Goal: Information Seeking & Learning: Learn about a topic

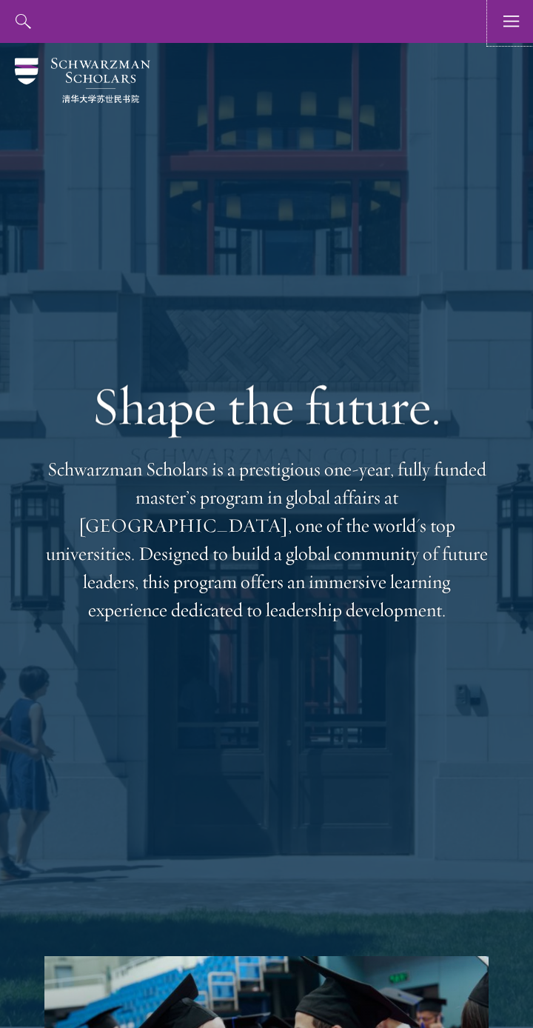
click at [504, 16] on use "button" at bounding box center [511, 21] width 16 height 11
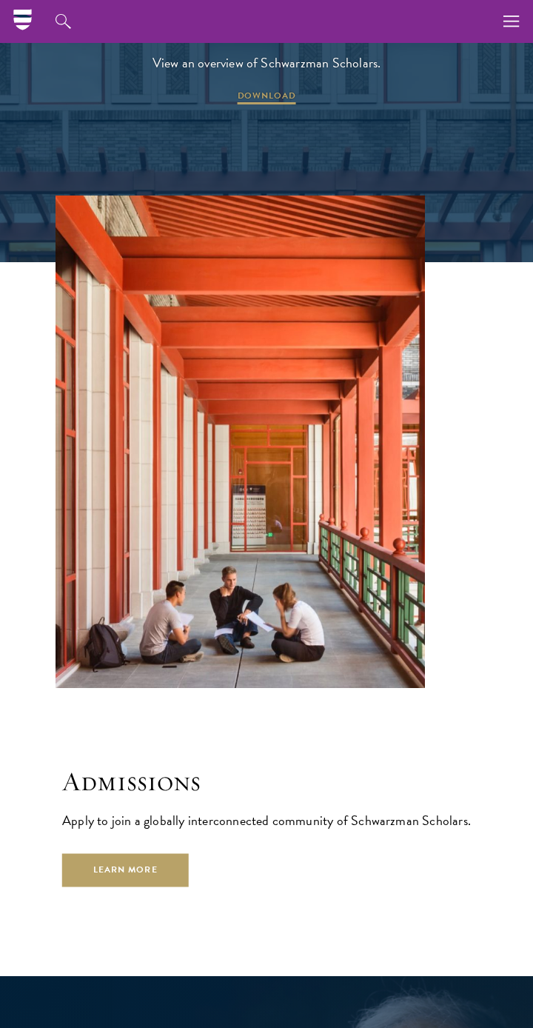
scroll to position [3426, 0]
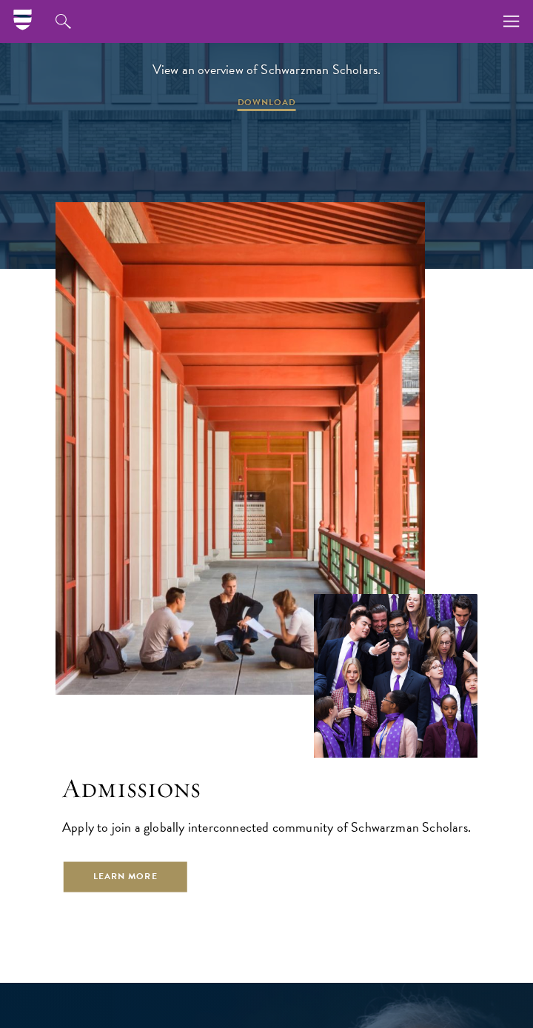
click at [155, 891] on link "Learn More" at bounding box center [125, 876] width 127 height 33
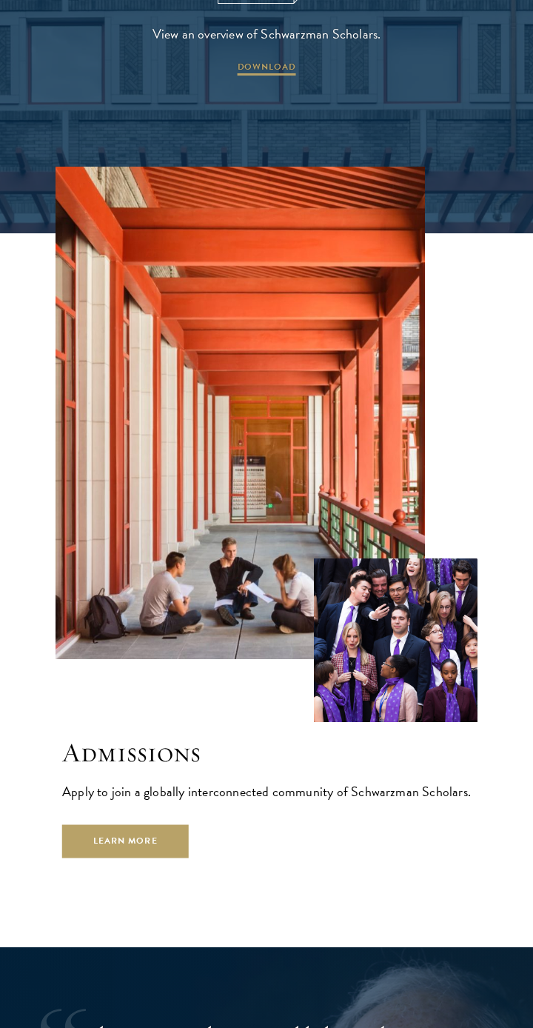
scroll to position [3497, 0]
